Goal: Find contact information: Find contact information

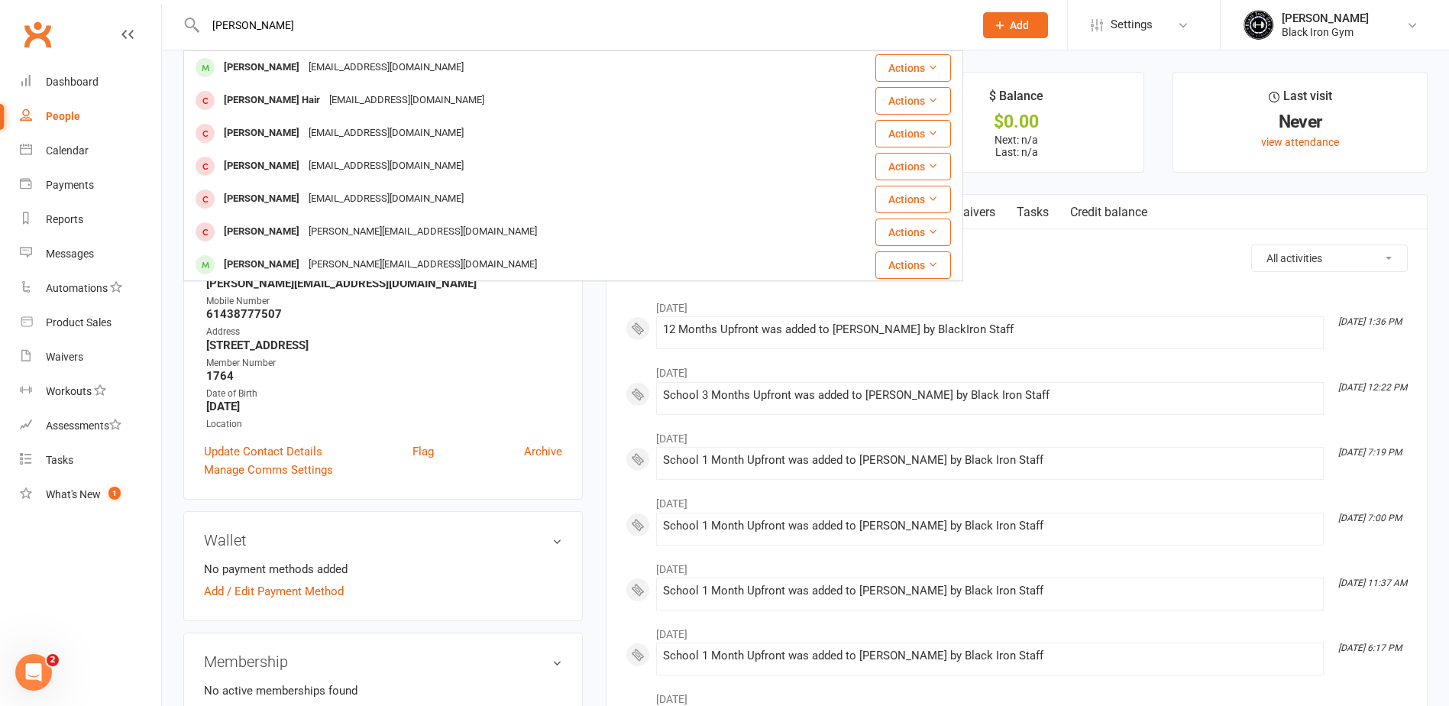
click at [205, 27] on input "[PERSON_NAME]" at bounding box center [582, 25] width 762 height 21
type input "m"
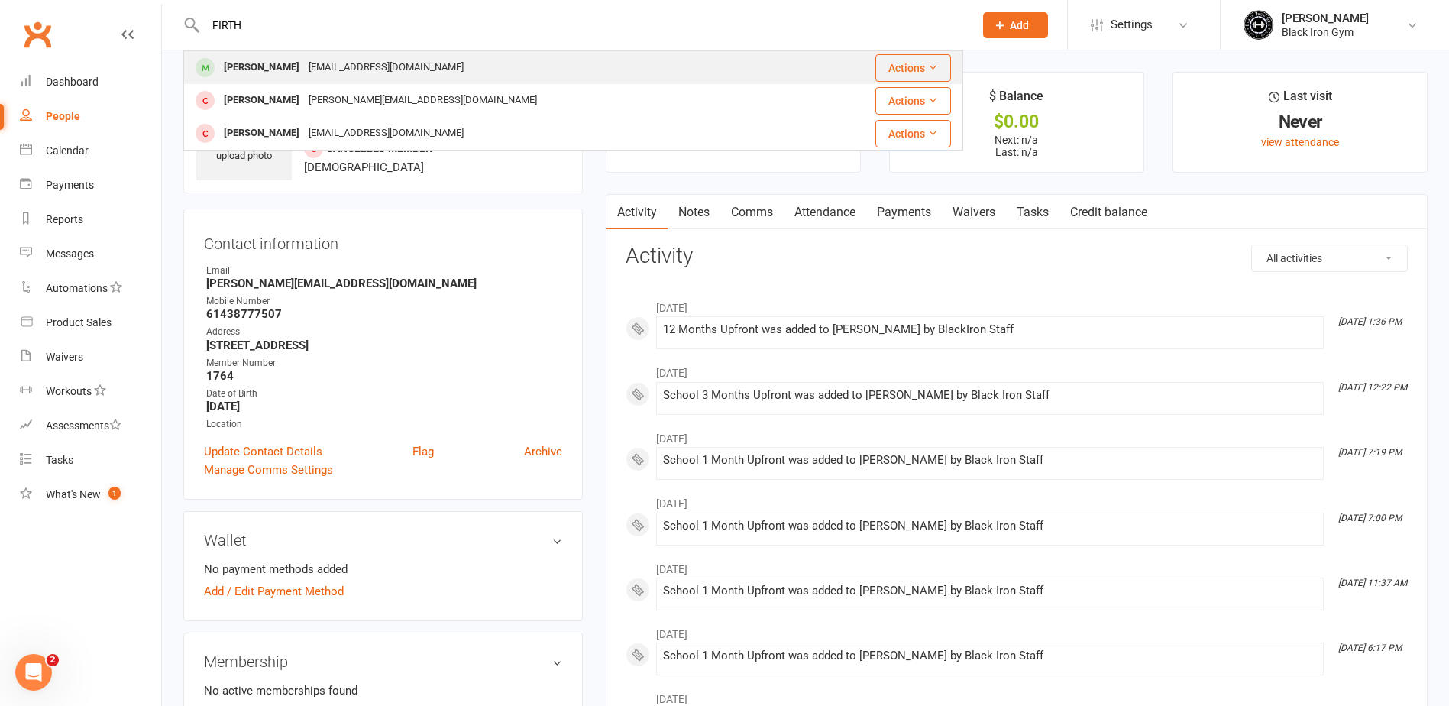
type input "FIRTH"
click at [280, 67] on div "[PERSON_NAME]" at bounding box center [261, 68] width 85 height 22
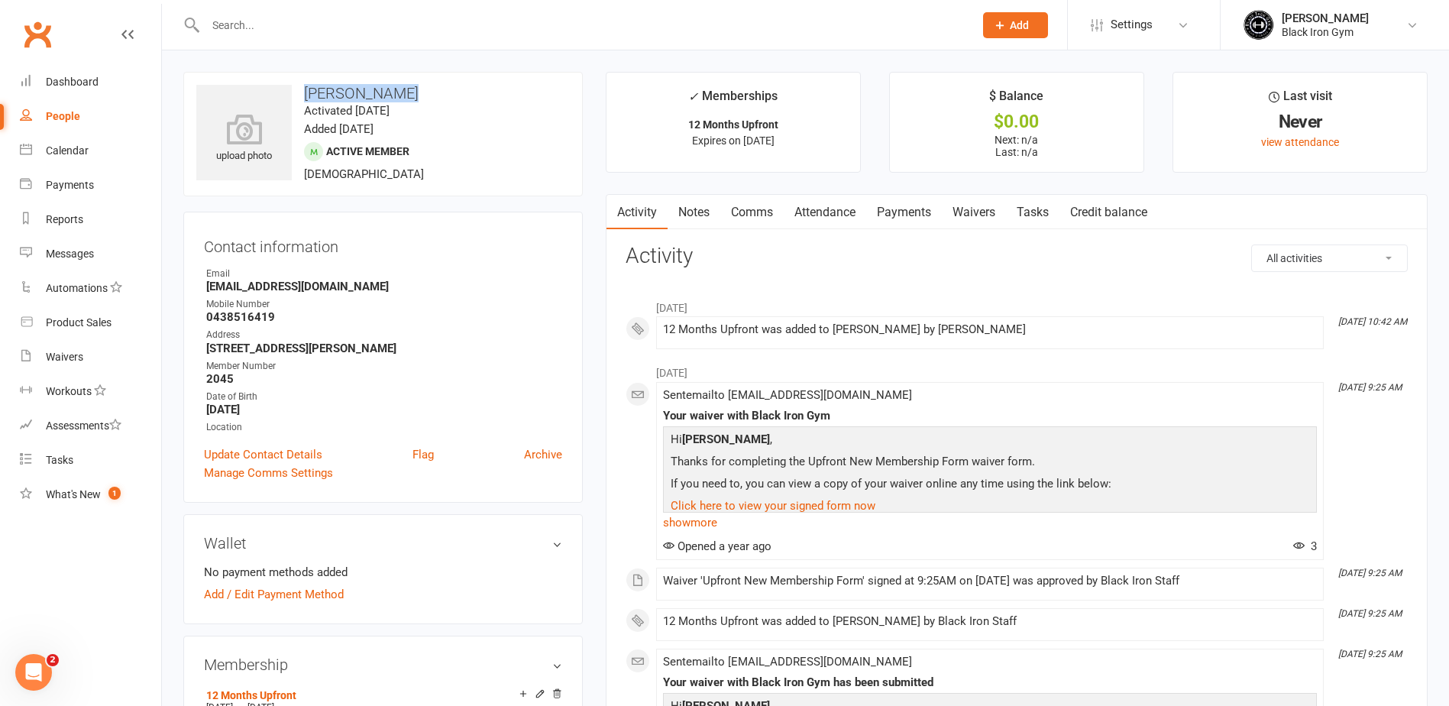
drag, startPoint x: 293, startPoint y: 96, endPoint x: 396, endPoint y: 96, distance: 102.4
click at [396, 96] on h3 "[PERSON_NAME]" at bounding box center [383, 93] width 374 height 17
copy h3 "[PERSON_NAME]"
drag, startPoint x: 202, startPoint y: 289, endPoint x: 309, endPoint y: 288, distance: 107.0
click at [309, 288] on div "Contact information Owner Email [EMAIL_ADDRESS][DOMAIN_NAME] Mobile Number [PHO…" at bounding box center [383, 357] width 400 height 291
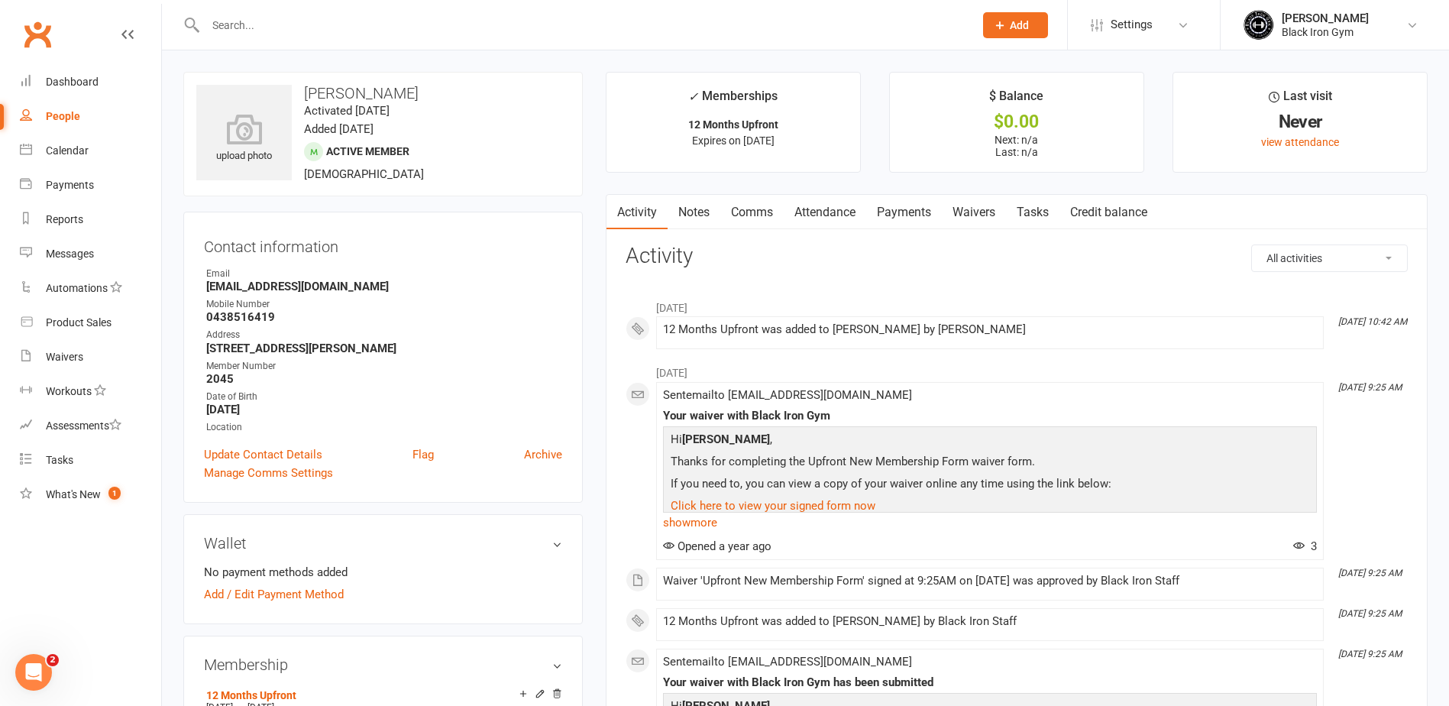
click at [528, 92] on h3 "[PERSON_NAME]" at bounding box center [383, 93] width 374 height 17
click at [309, 13] on div at bounding box center [573, 25] width 780 height 50
click at [296, 20] on input "text" at bounding box center [582, 25] width 762 height 21
click at [385, 21] on input "text" at bounding box center [582, 25] width 762 height 21
click at [256, 31] on input "text" at bounding box center [582, 25] width 762 height 21
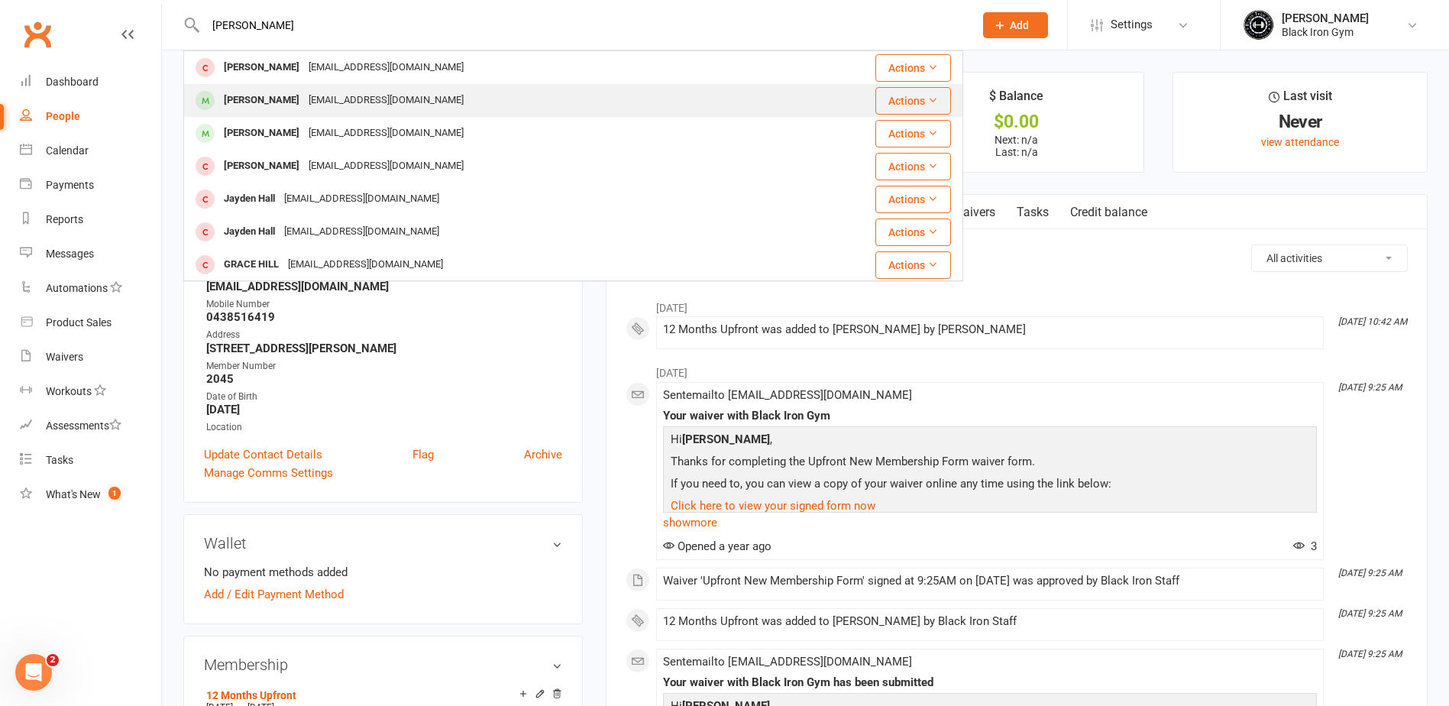
type input "[PERSON_NAME]"
click at [304, 97] on div "[EMAIL_ADDRESS][DOMAIN_NAME]" at bounding box center [386, 100] width 164 height 22
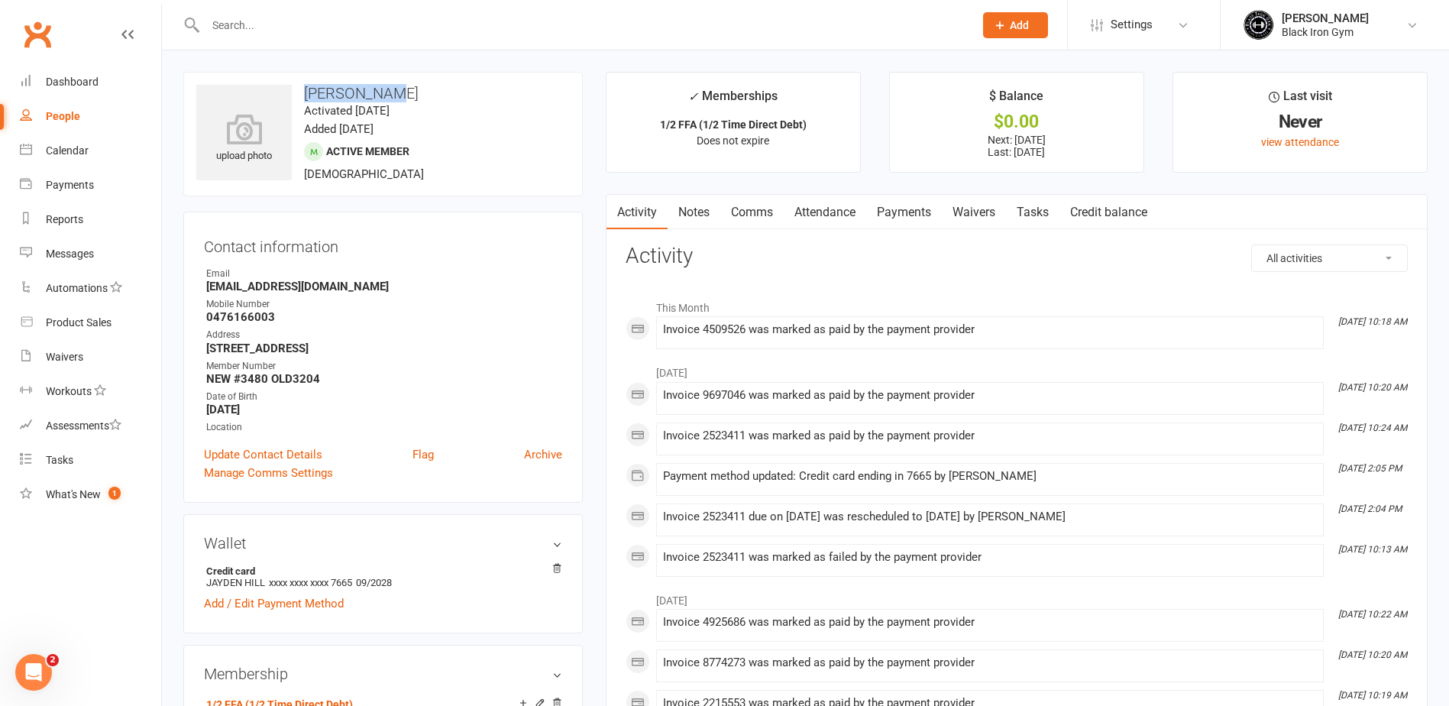
drag, startPoint x: 301, startPoint y: 97, endPoint x: 380, endPoint y: 99, distance: 79.5
click at [380, 99] on h3 "[PERSON_NAME]" at bounding box center [383, 93] width 374 height 17
drag, startPoint x: 380, startPoint y: 99, endPoint x: 367, endPoint y: 95, distance: 14.5
copy h3 "[PERSON_NAME]"
drag, startPoint x: 201, startPoint y: 288, endPoint x: 396, endPoint y: 291, distance: 195.6
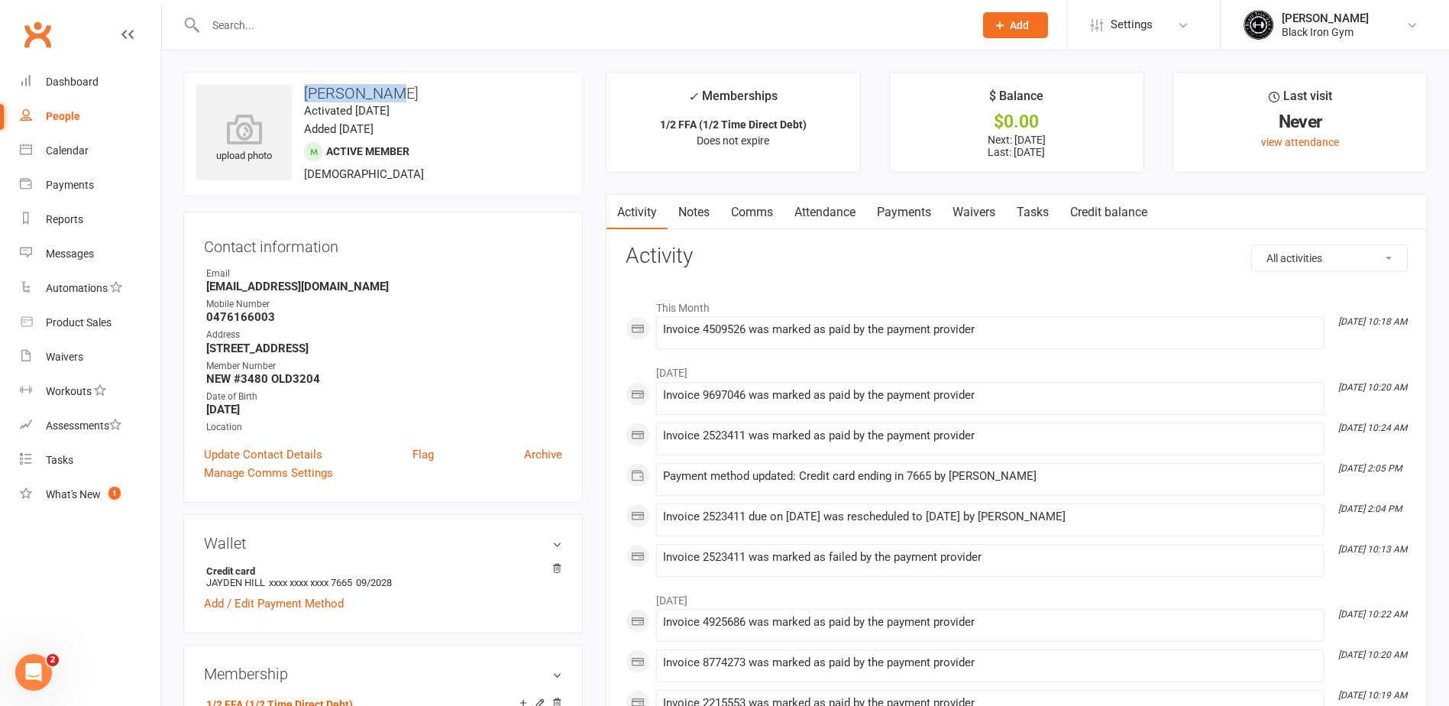
click at [396, 291] on div "Contact information Owner Email [EMAIL_ADDRESS][DOMAIN_NAME] Mobile Number [PHO…" at bounding box center [383, 357] width 400 height 291
drag, startPoint x: 396, startPoint y: 291, endPoint x: 378, endPoint y: 290, distance: 18.4
copy strong "[EMAIL_ADDRESS][DOMAIN_NAME]"
drag, startPoint x: 201, startPoint y: 311, endPoint x: 249, endPoint y: 317, distance: 48.5
click at [249, 317] on div "Contact information Owner Email [EMAIL_ADDRESS][DOMAIN_NAME] Mobile Number [PHO…" at bounding box center [383, 357] width 400 height 291
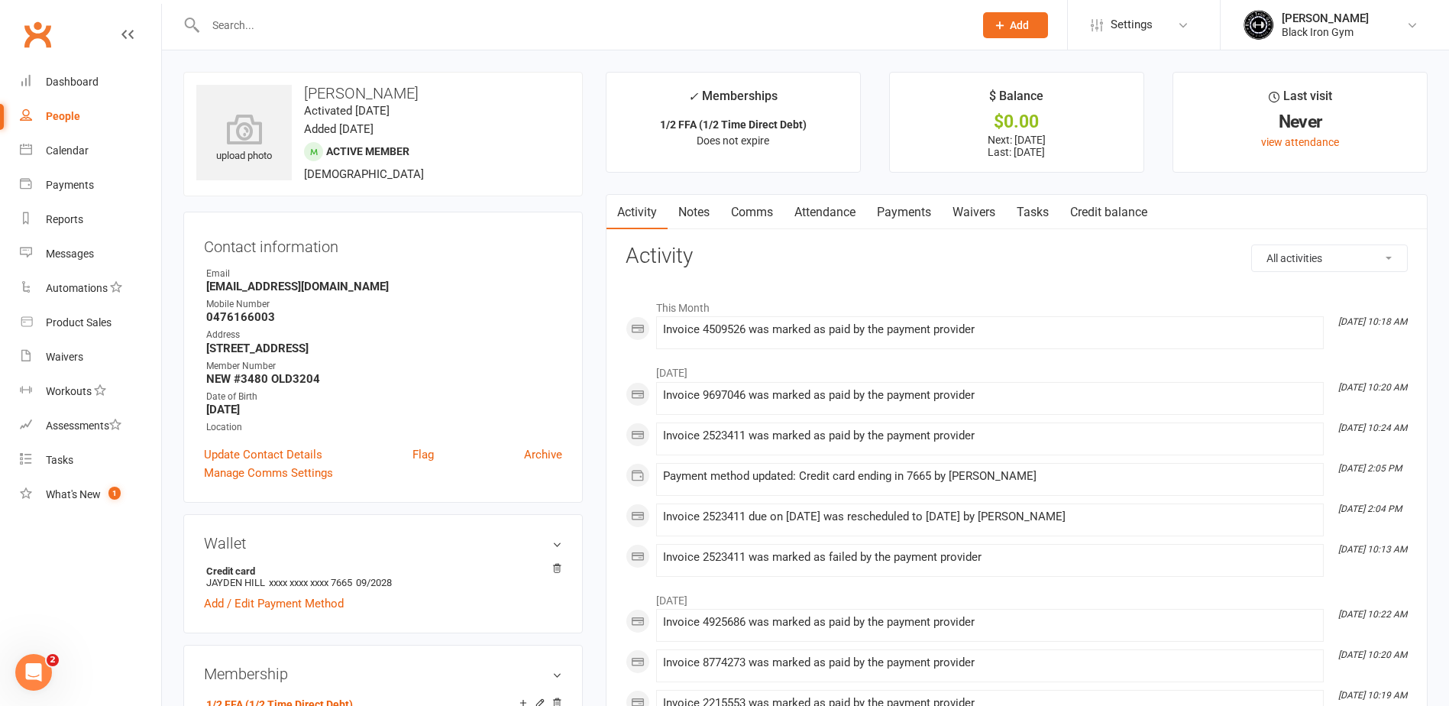
drag, startPoint x: 249, startPoint y: 317, endPoint x: 402, endPoint y: 266, distance: 161.1
click at [402, 266] on div "Contact information Owner Email [EMAIL_ADDRESS][DOMAIN_NAME] Mobile Number [PHO…" at bounding box center [383, 357] width 400 height 291
drag, startPoint x: 200, startPoint y: 318, endPoint x: 273, endPoint y: 317, distance: 72.6
click at [273, 317] on div "Contact information Owner Email [EMAIL_ADDRESS][DOMAIN_NAME] Mobile Number [PHO…" at bounding box center [383, 357] width 400 height 291
copy strong "0476166003"
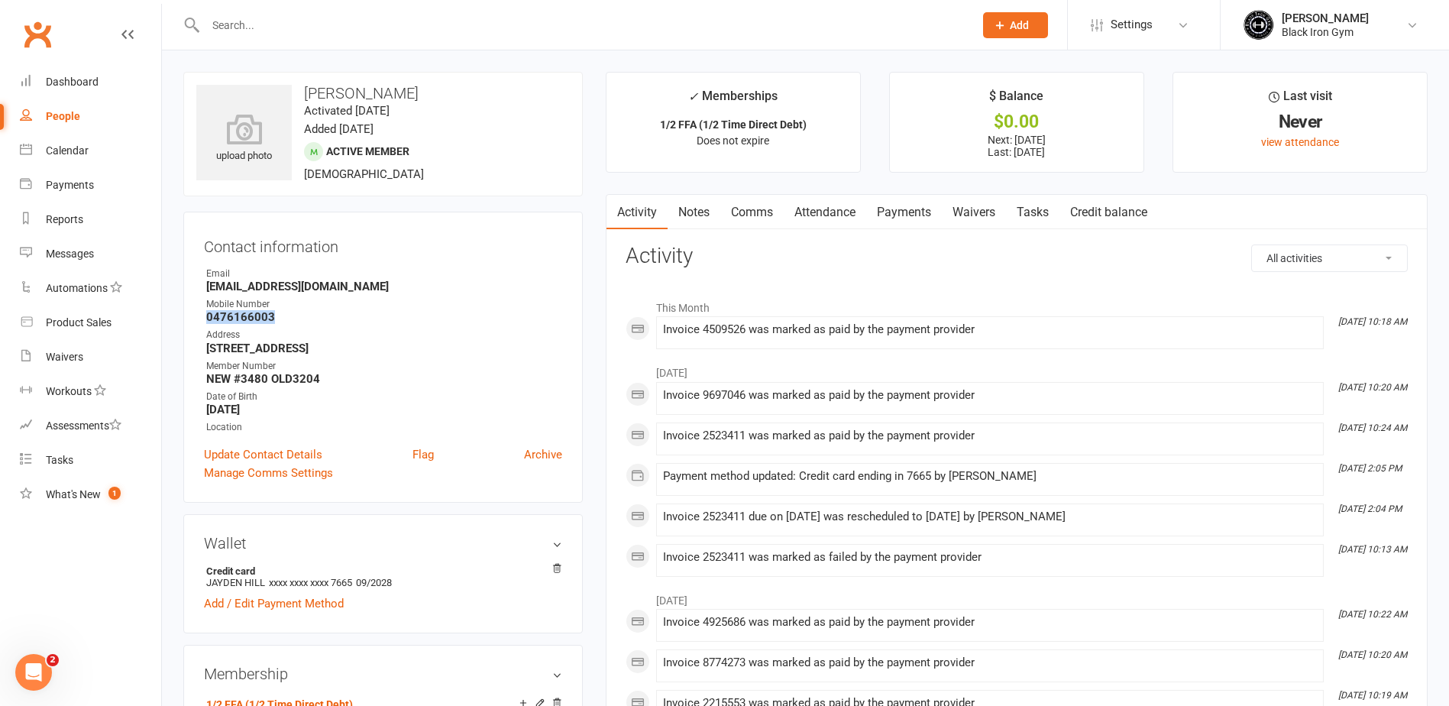
drag, startPoint x: 196, startPoint y: 342, endPoint x: 310, endPoint y: 351, distance: 114.2
click at [310, 351] on div "Contact information Owner Email [EMAIL_ADDRESS][DOMAIN_NAME] Mobile Number [PHO…" at bounding box center [383, 357] width 400 height 291
drag, startPoint x: 310, startPoint y: 351, endPoint x: 287, endPoint y: 341, distance: 25.0
copy li "Address [STREET_ADDRESS]"
